Goal: Find specific page/section: Find specific page/section

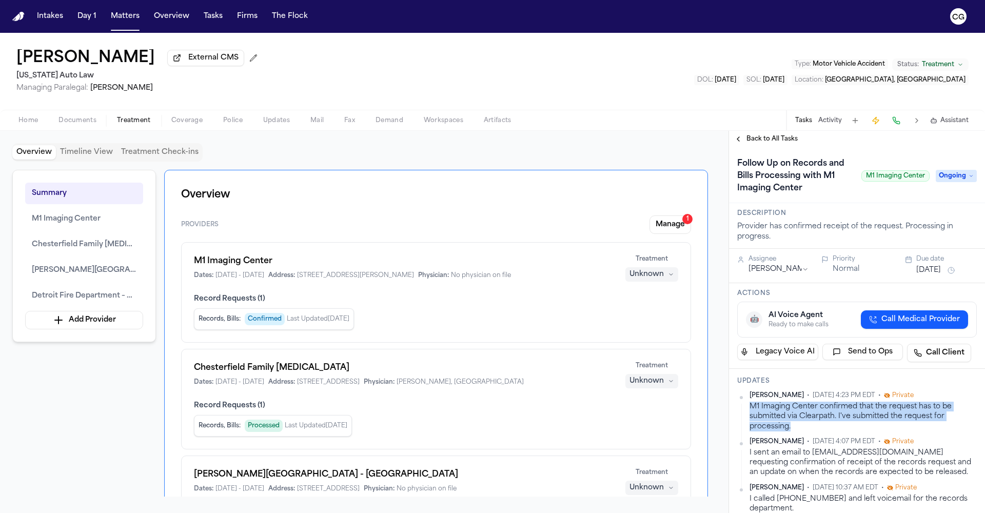
scroll to position [10, 0]
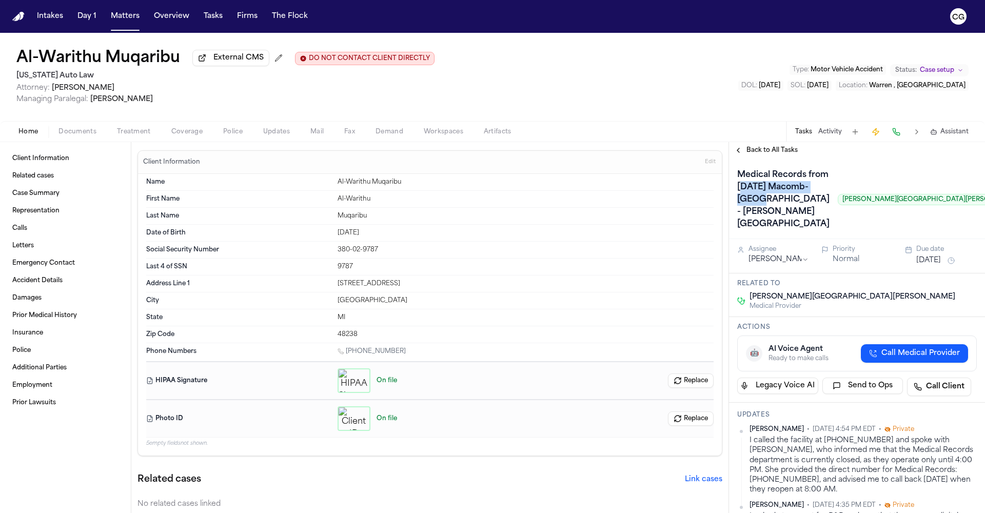
drag, startPoint x: 764, startPoint y: 189, endPoint x: 778, endPoint y: 197, distance: 16.5
click at [791, 203] on h1 "Medical Records from Ascension Macomb-Oakland Hospital - Warren Campus" at bounding box center [783, 200] width 101 height 66
drag, startPoint x: 762, startPoint y: 191, endPoint x: 813, endPoint y: 204, distance: 52.4
click at [813, 204] on h1 "Medical Records from Ascension Macomb-Oakland Hospital - Warren Campus" at bounding box center [783, 200] width 101 height 66
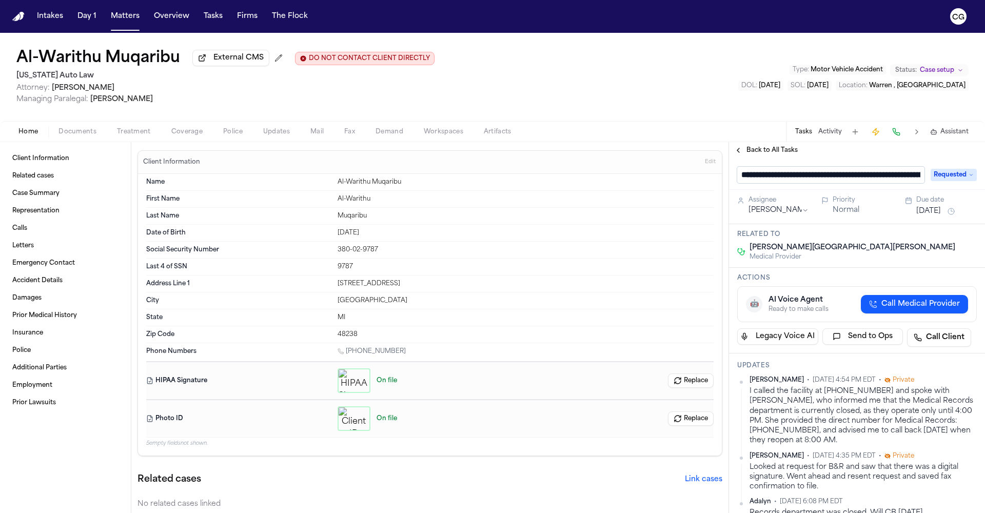
scroll to position [0, 154]
drag, startPoint x: 837, startPoint y: 176, endPoint x: 786, endPoint y: 182, distance: 51.6
click at [786, 182] on input "**********" at bounding box center [826, 175] width 179 height 17
click at [821, 178] on input "**********" at bounding box center [826, 175] width 179 height 17
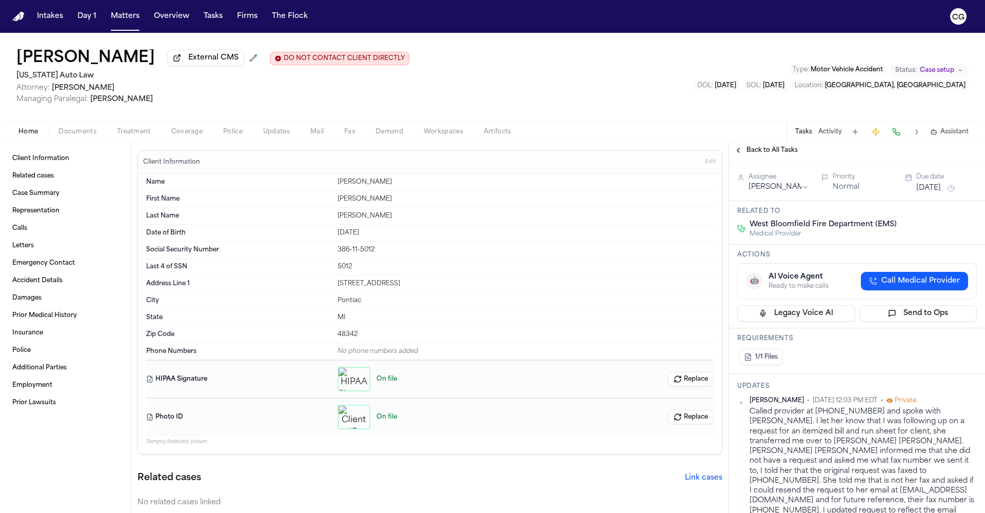
scroll to position [119, 0]
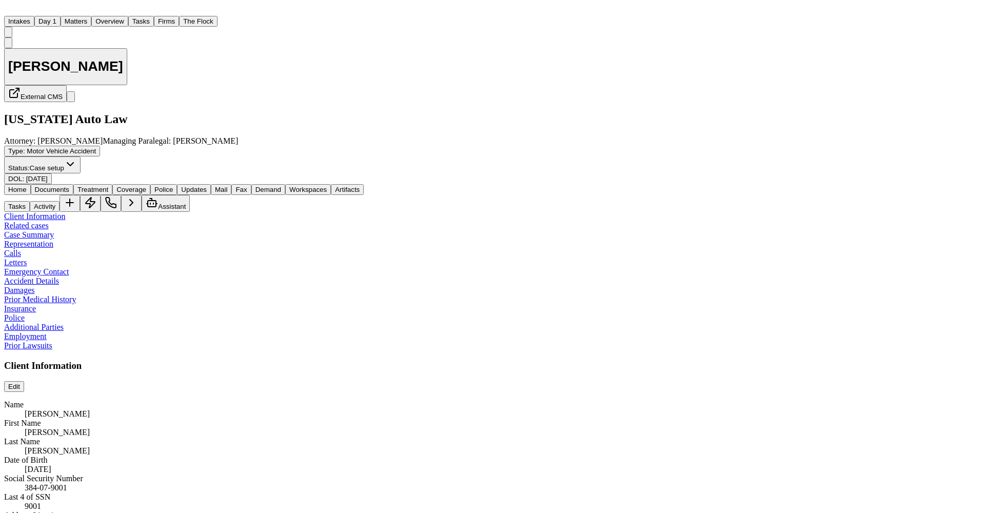
scroll to position [214, 0]
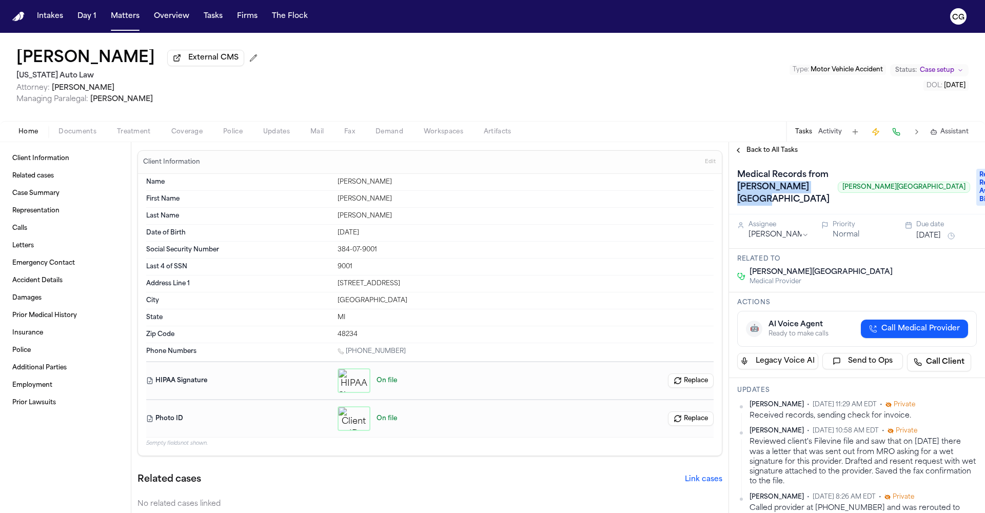
drag, startPoint x: 775, startPoint y: 239, endPoint x: 736, endPoint y: 216, distance: 45.1
click at [736, 208] on h1 "Medical Records from Henry Ford Hospital" at bounding box center [783, 187] width 101 height 41
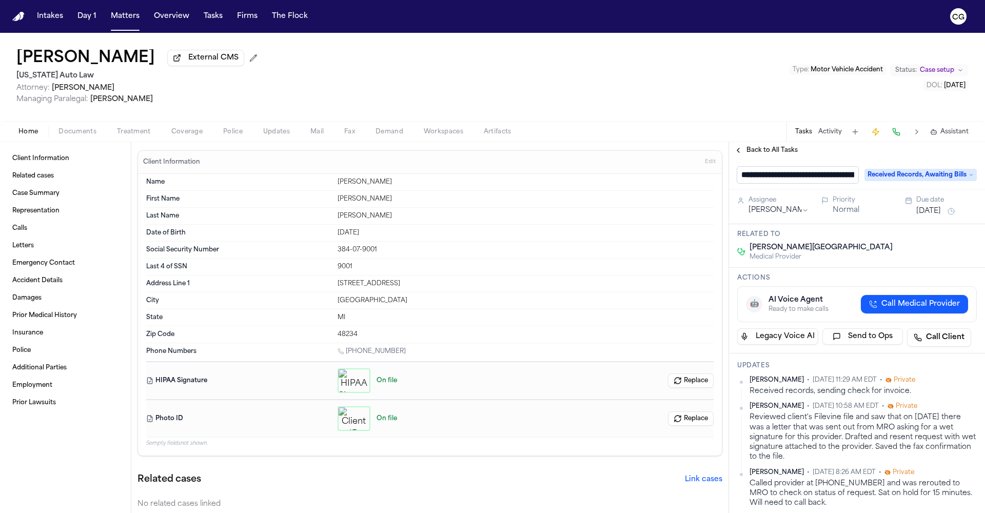
scroll to position [0, 66]
click at [790, 184] on input "**********" at bounding box center [797, 175] width 121 height 17
drag, startPoint x: 771, startPoint y: 179, endPoint x: 852, endPoint y: 179, distance: 81.6
click at [852, 179] on input "**********" at bounding box center [797, 175] width 121 height 17
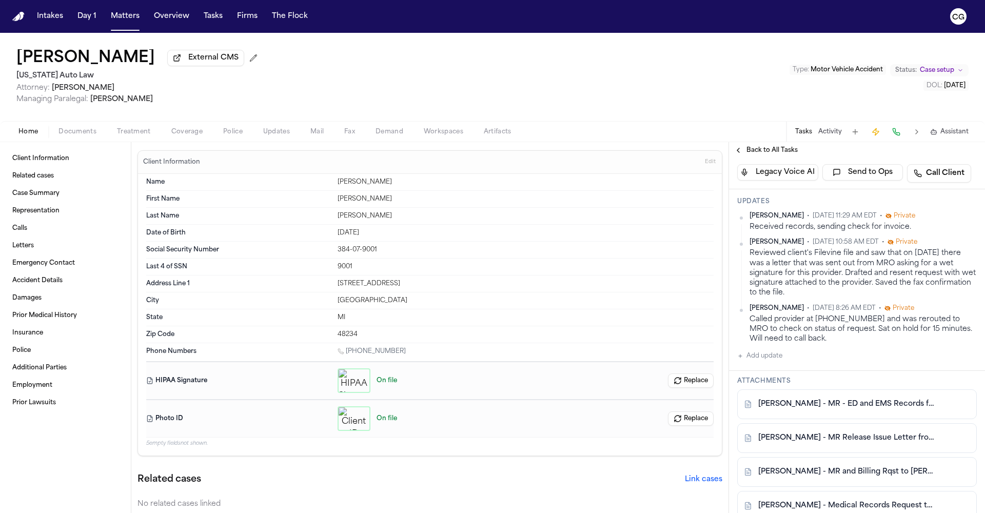
scroll to position [86, 0]
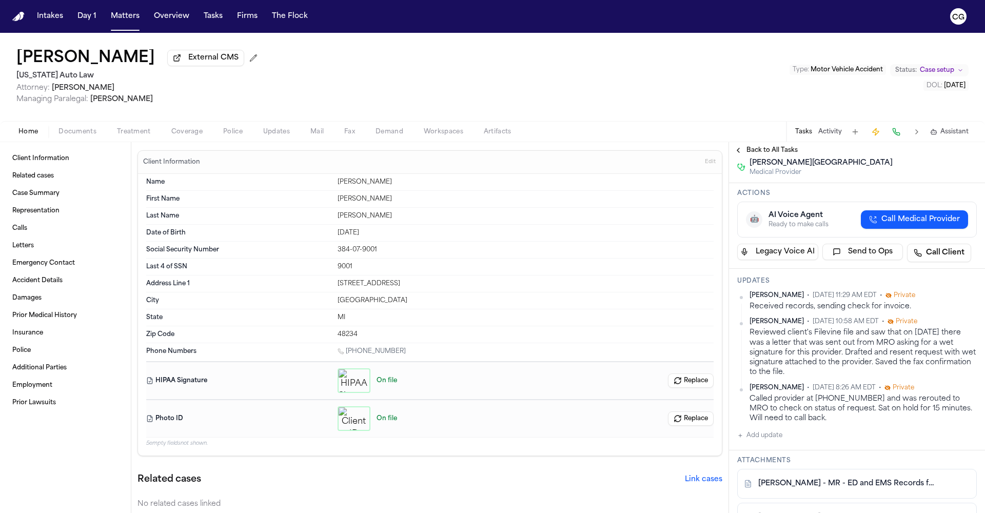
click at [132, 135] on span "Treatment" at bounding box center [134, 132] width 34 height 8
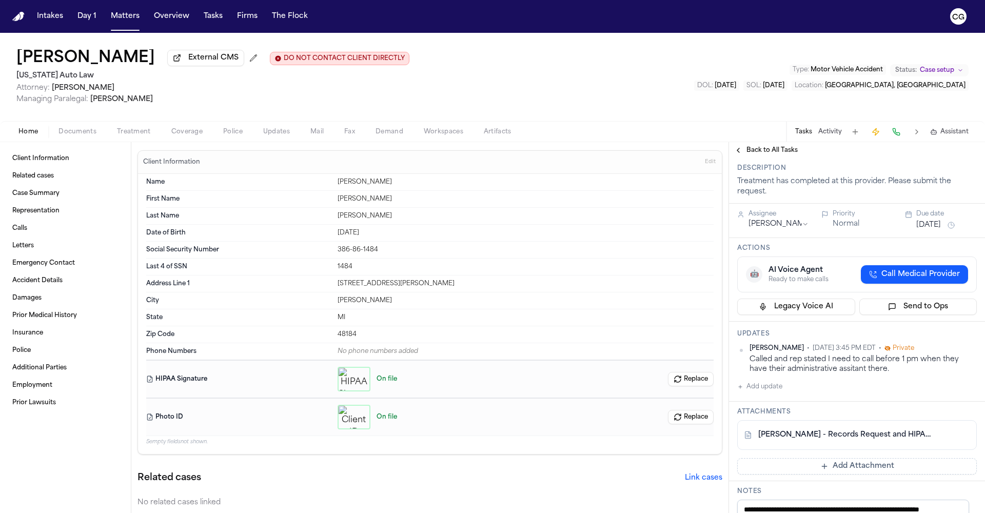
scroll to position [79, 0]
click at [814, 439] on link "[PERSON_NAME] - Records Request and HIPAA Auth to Lincoln Park Fire Dept - [DAT…" at bounding box center [846, 437] width 177 height 10
